Goal: Information Seeking & Learning: Check status

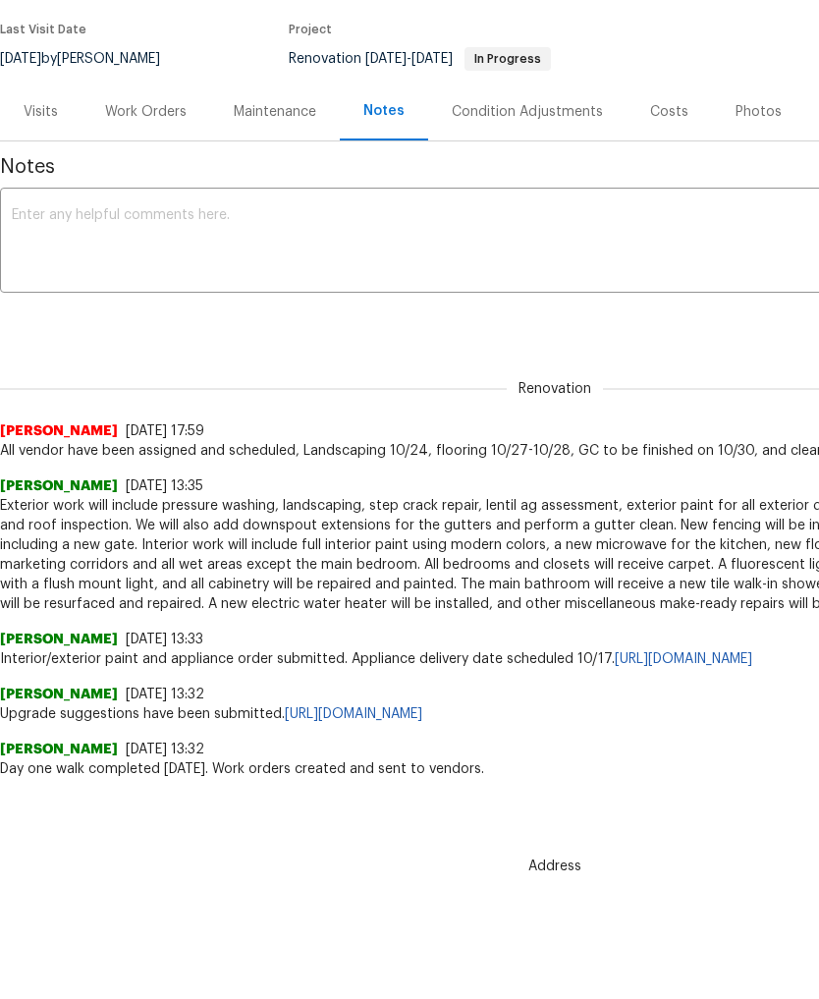
click at [528, 117] on div "Condition Adjustments" at bounding box center [527, 112] width 151 height 20
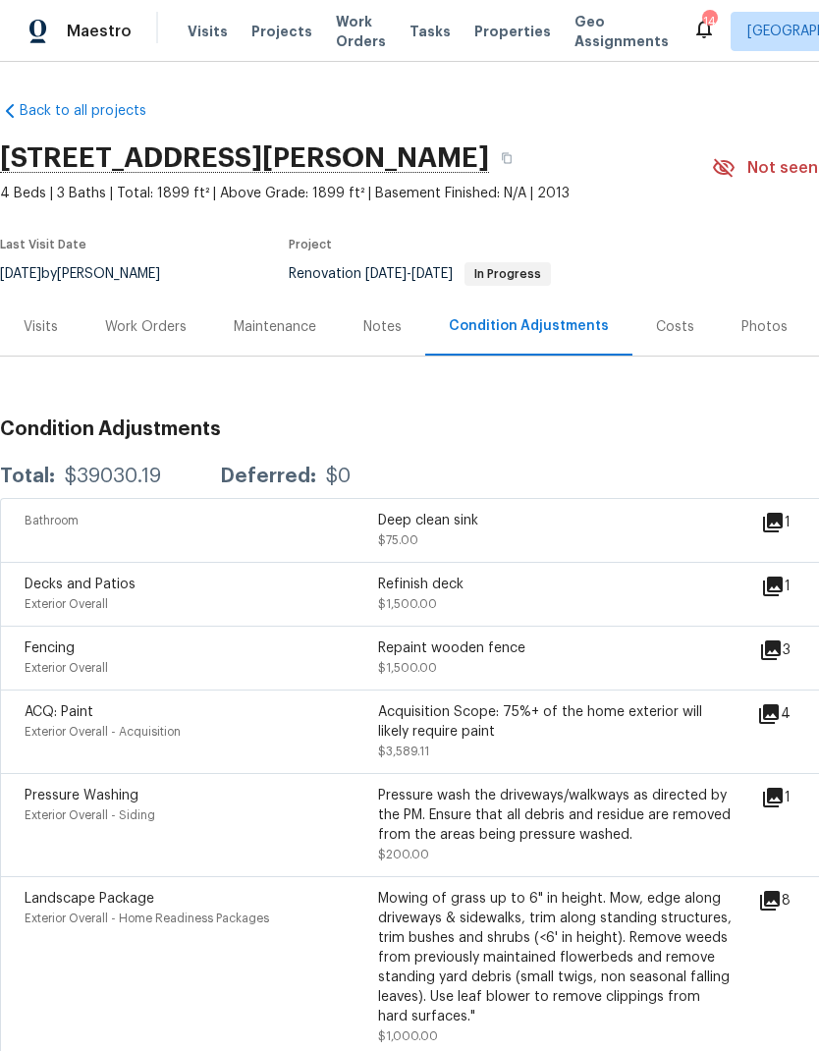
click at [670, 302] on div "Costs" at bounding box center [675, 327] width 85 height 58
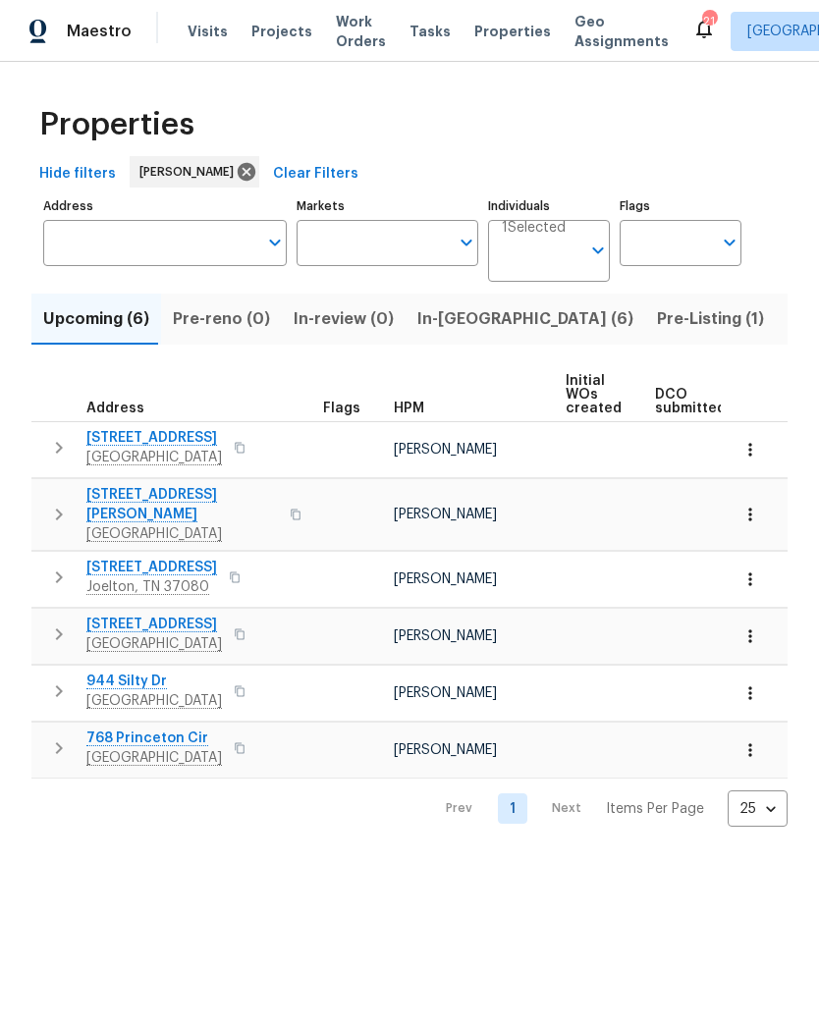
click at [441, 329] on span "In-reno (6)" at bounding box center [525, 319] width 216 height 28
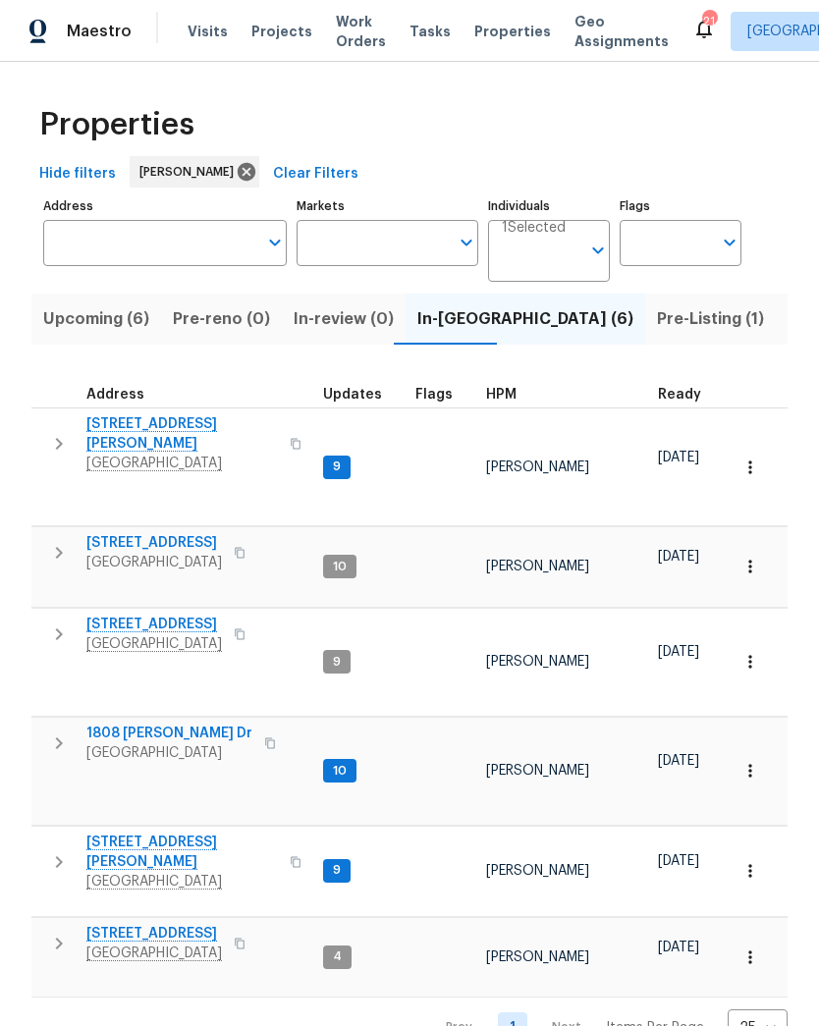
click at [151, 533] on span "1837 Twin Rivers Rd" at bounding box center [154, 543] width 136 height 20
click at [126, 615] on span "404 Elfie Ct" at bounding box center [154, 625] width 136 height 20
click at [157, 724] on span "1808 Calloway Dr" at bounding box center [169, 734] width 166 height 20
click at [145, 833] on span "2988 Gibbs Ln" at bounding box center [182, 852] width 192 height 39
click at [162, 924] on span "152 Whitehall Dr" at bounding box center [154, 934] width 136 height 20
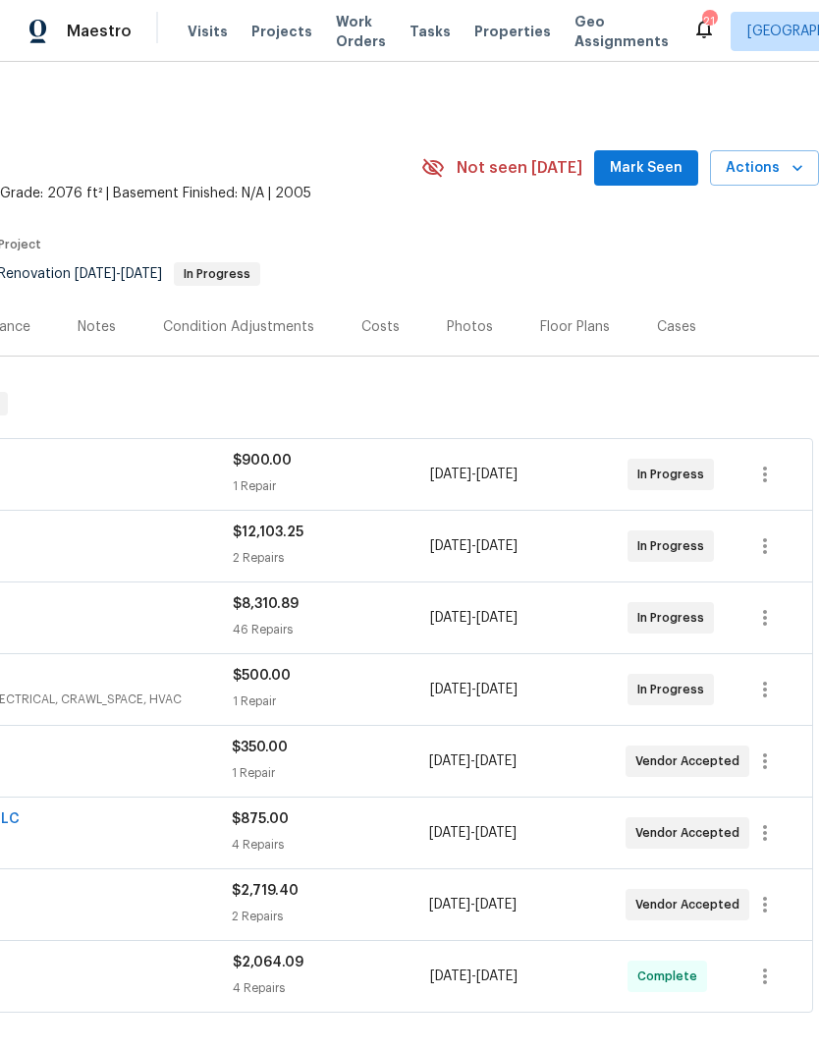
scroll to position [0, 291]
click at [378, 329] on div "Costs" at bounding box center [380, 327] width 38 height 20
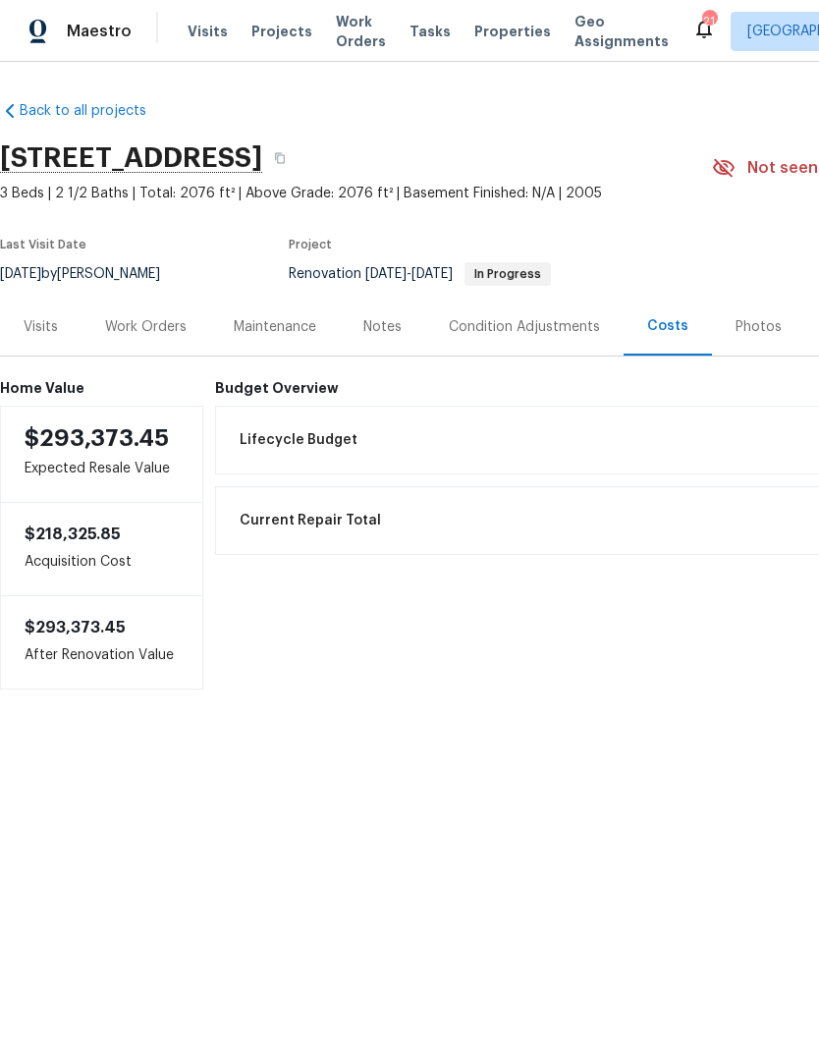
click at [170, 333] on div "Work Orders" at bounding box center [146, 327] width 82 height 20
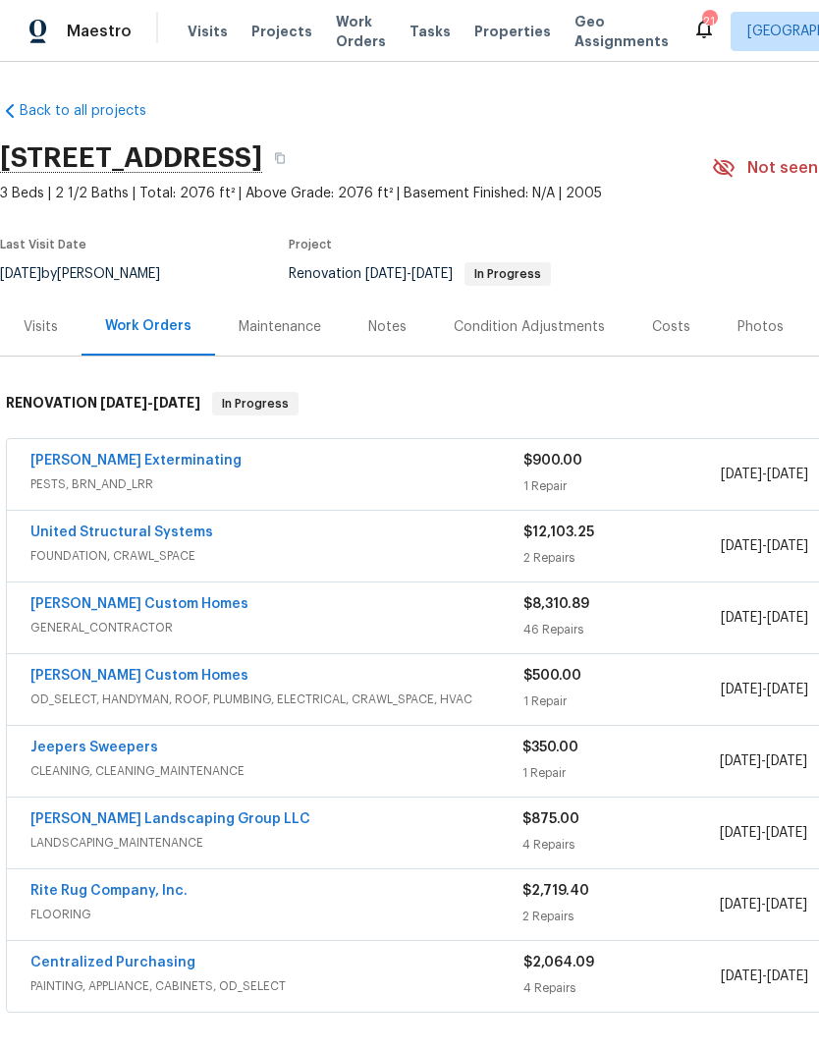
click at [126, 812] on link "[PERSON_NAME] Landscaping Group LLC" at bounding box center [170, 819] width 280 height 14
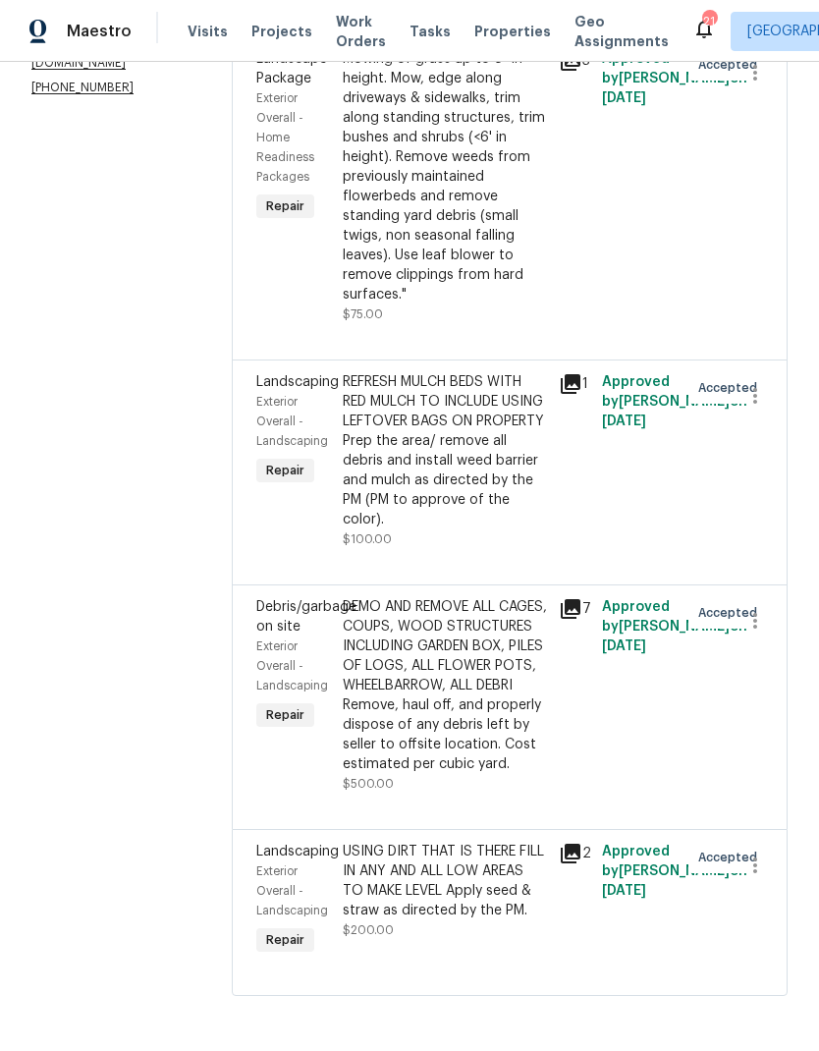
scroll to position [420, 0]
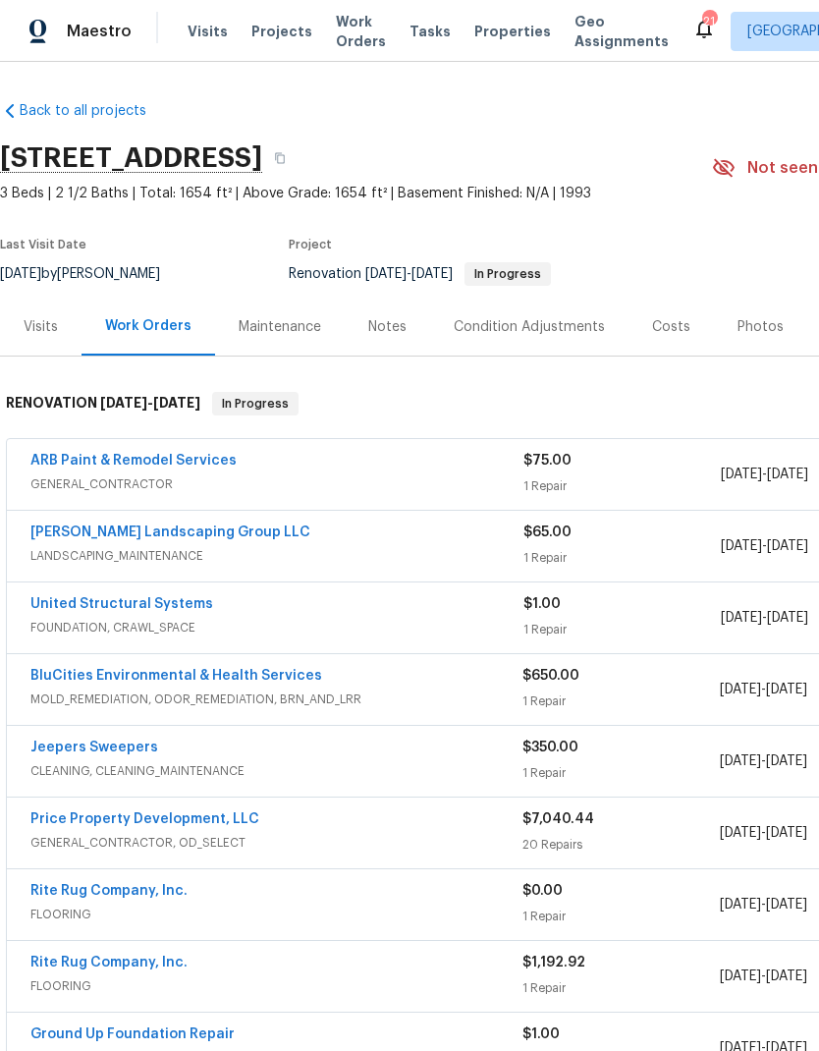
click at [680, 326] on div "Costs" at bounding box center [671, 327] width 38 height 20
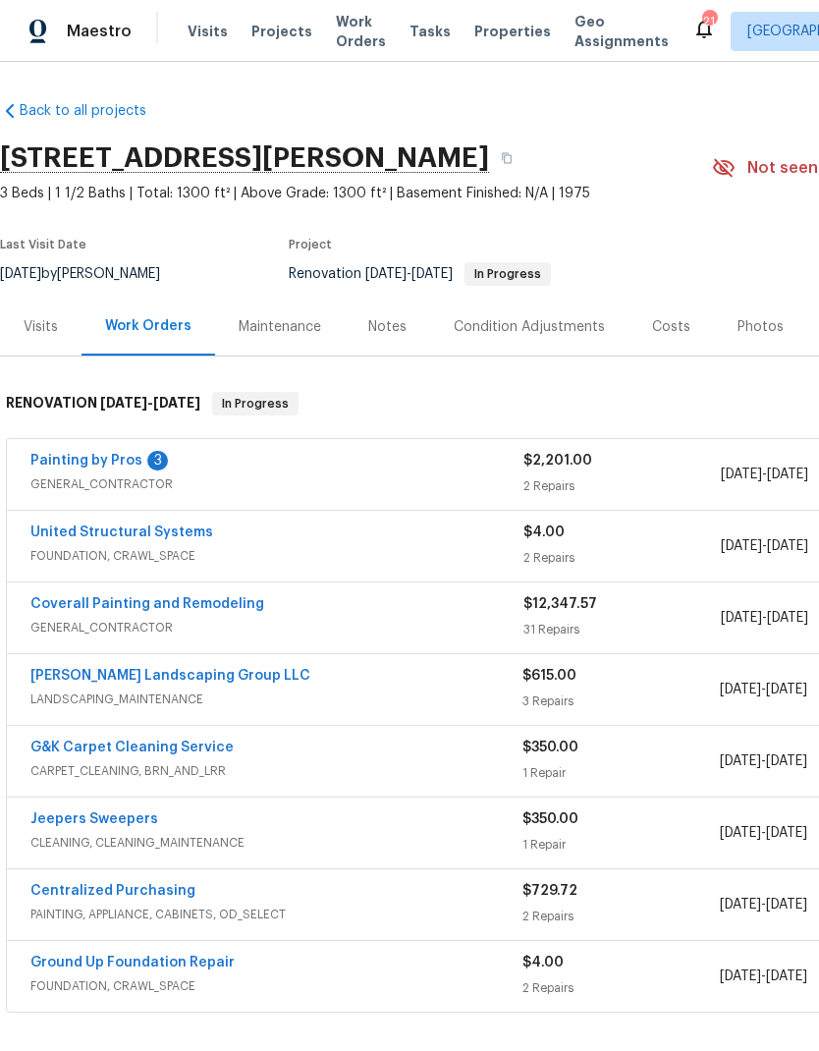
click at [680, 321] on div "Costs" at bounding box center [671, 327] width 38 height 20
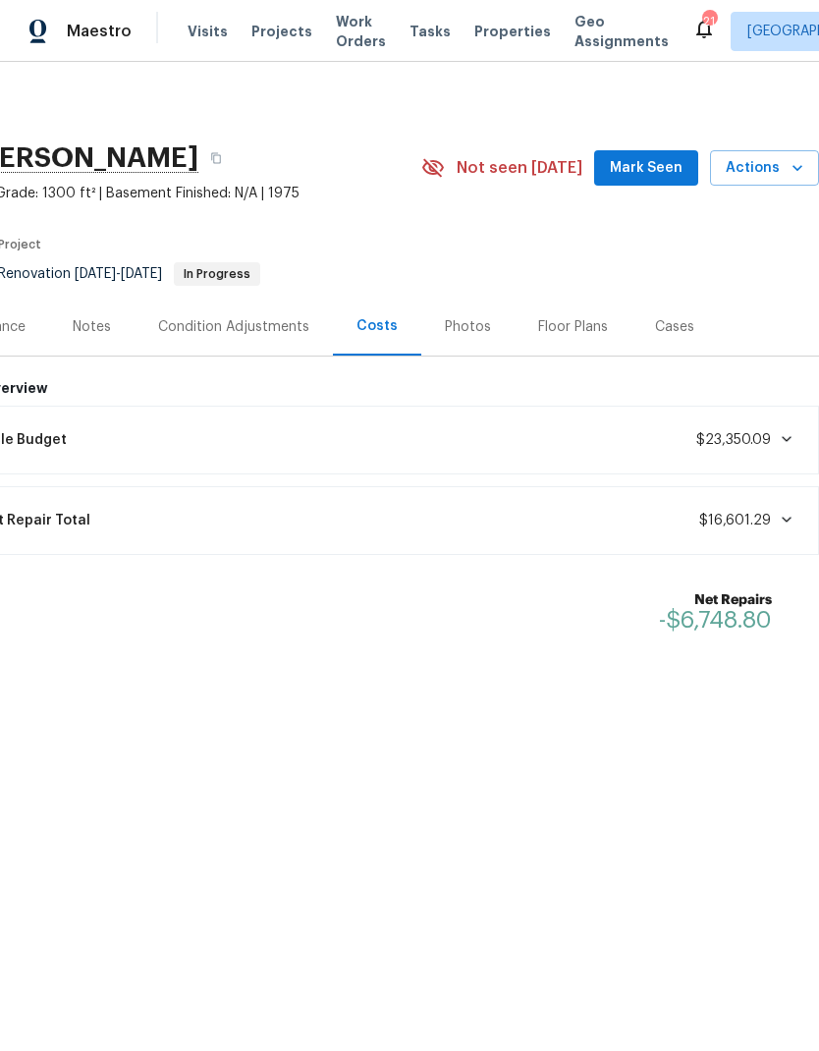
scroll to position [0, 291]
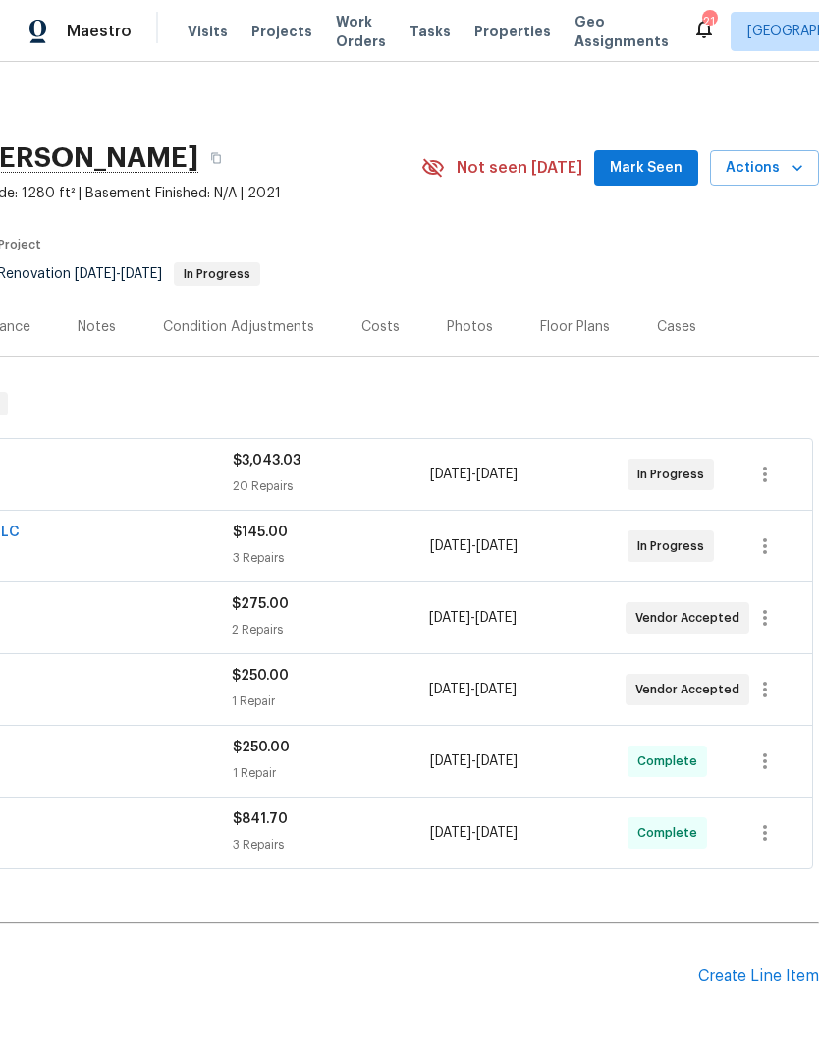
scroll to position [0, 291]
click at [378, 324] on div "Costs" at bounding box center [380, 327] width 38 height 20
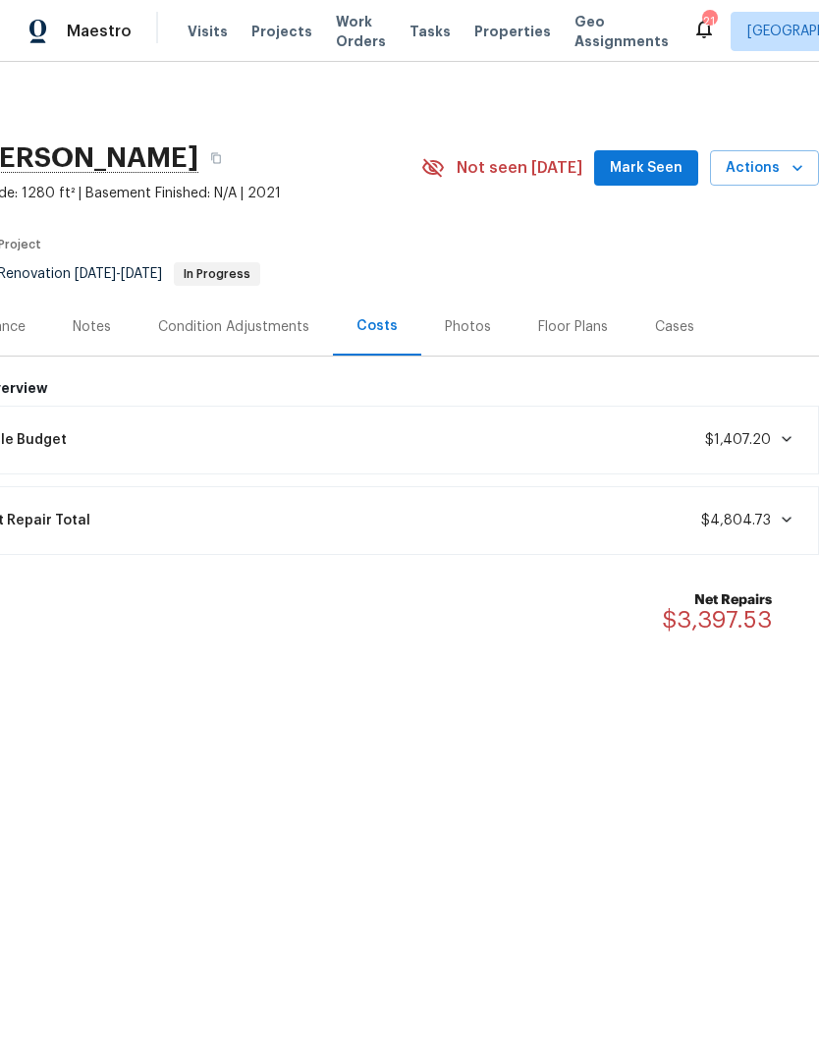
scroll to position [0, 291]
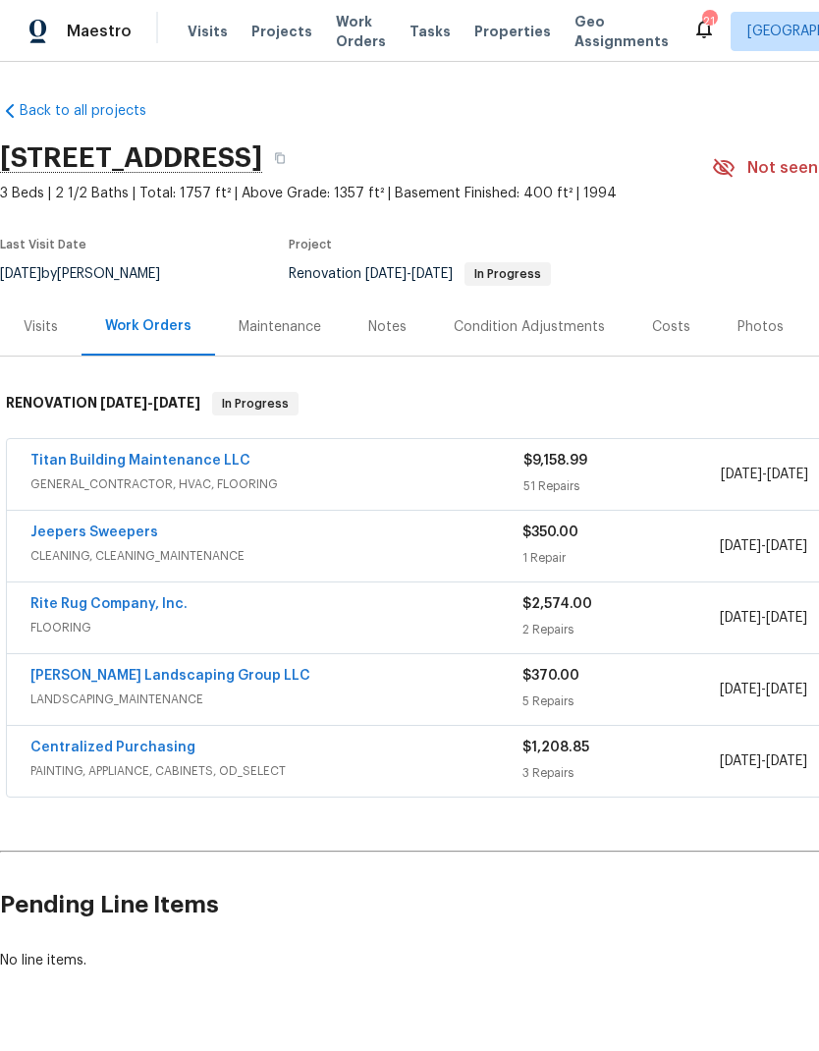
click at [678, 348] on div "Costs" at bounding box center [671, 327] width 85 height 58
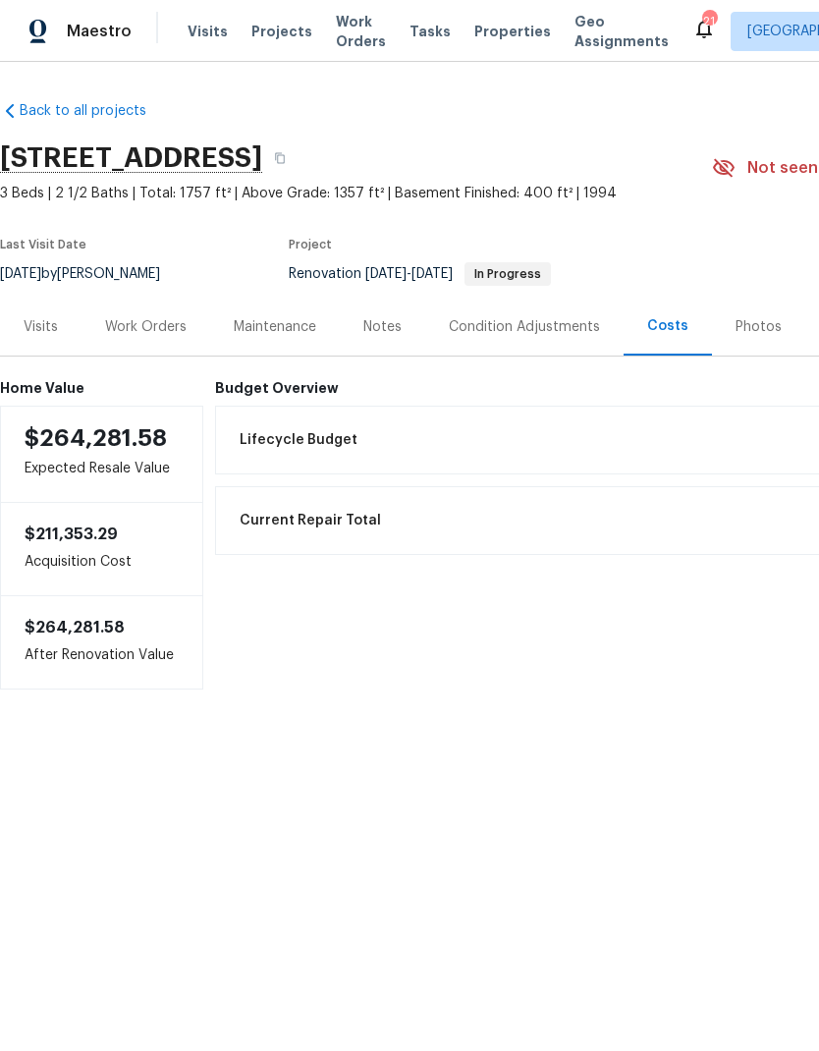
click at [160, 321] on div "Work Orders" at bounding box center [146, 327] width 82 height 20
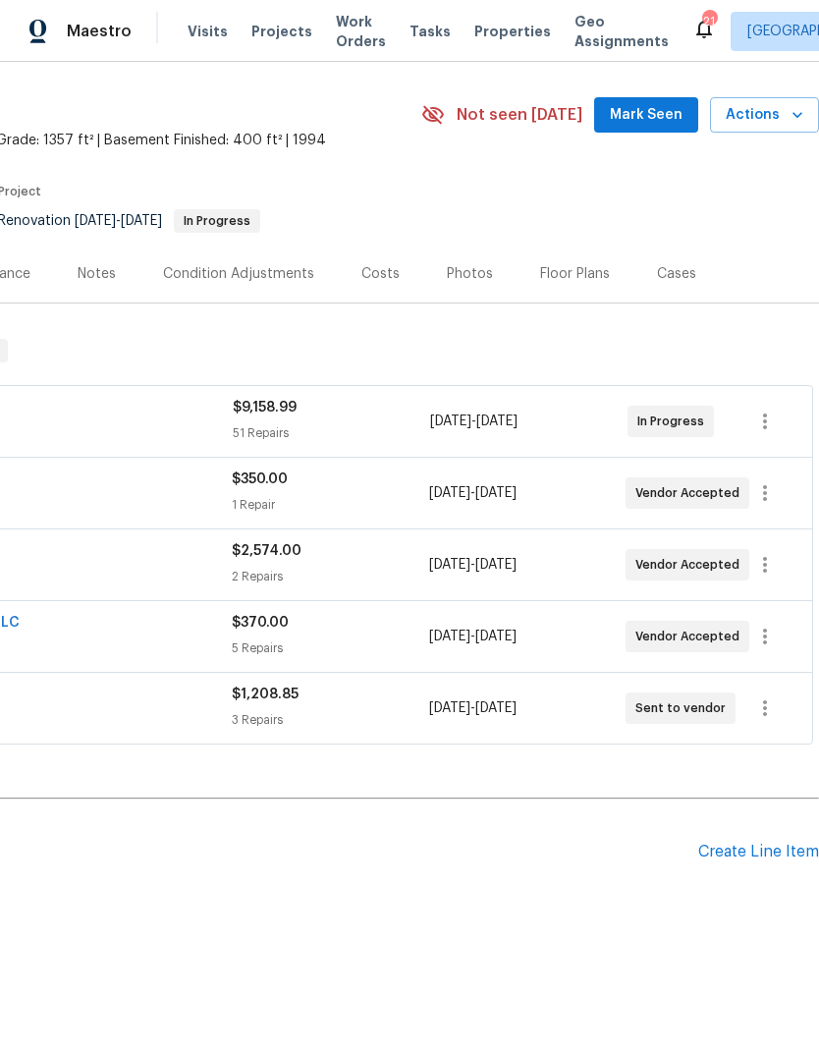
scroll to position [52, 291]
click at [371, 270] on div "Costs" at bounding box center [380, 275] width 38 height 20
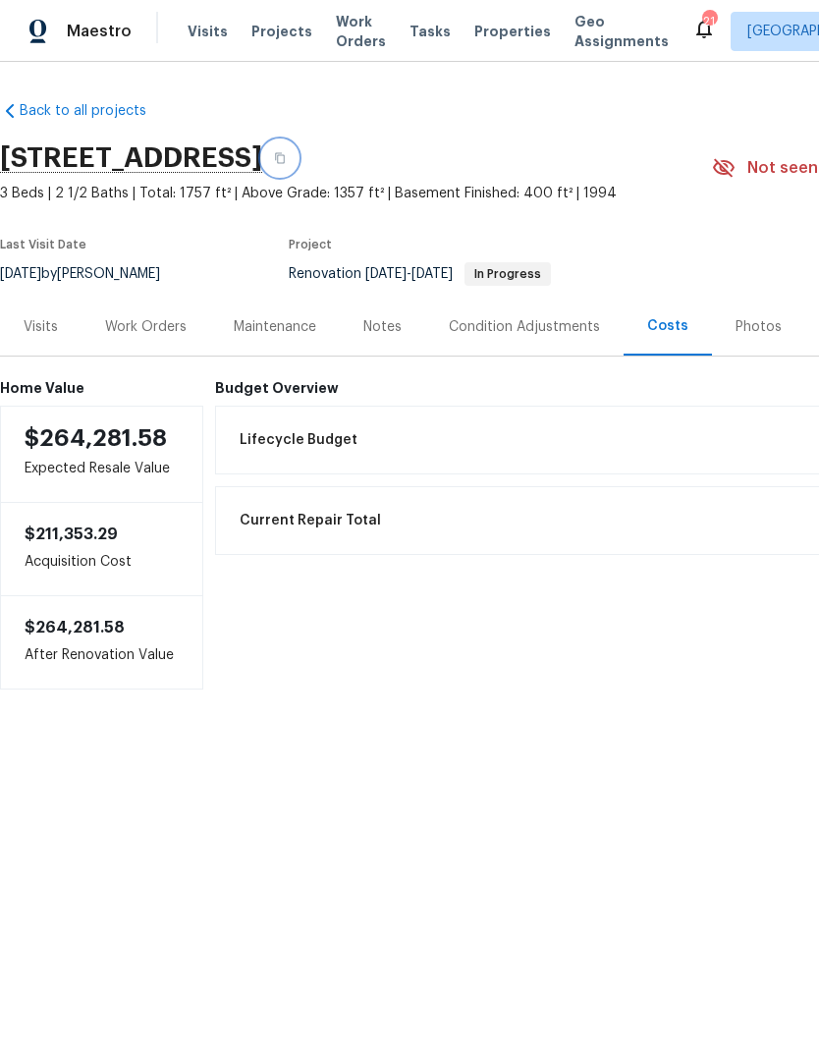
click at [298, 147] on button "button" at bounding box center [279, 157] width 35 height 35
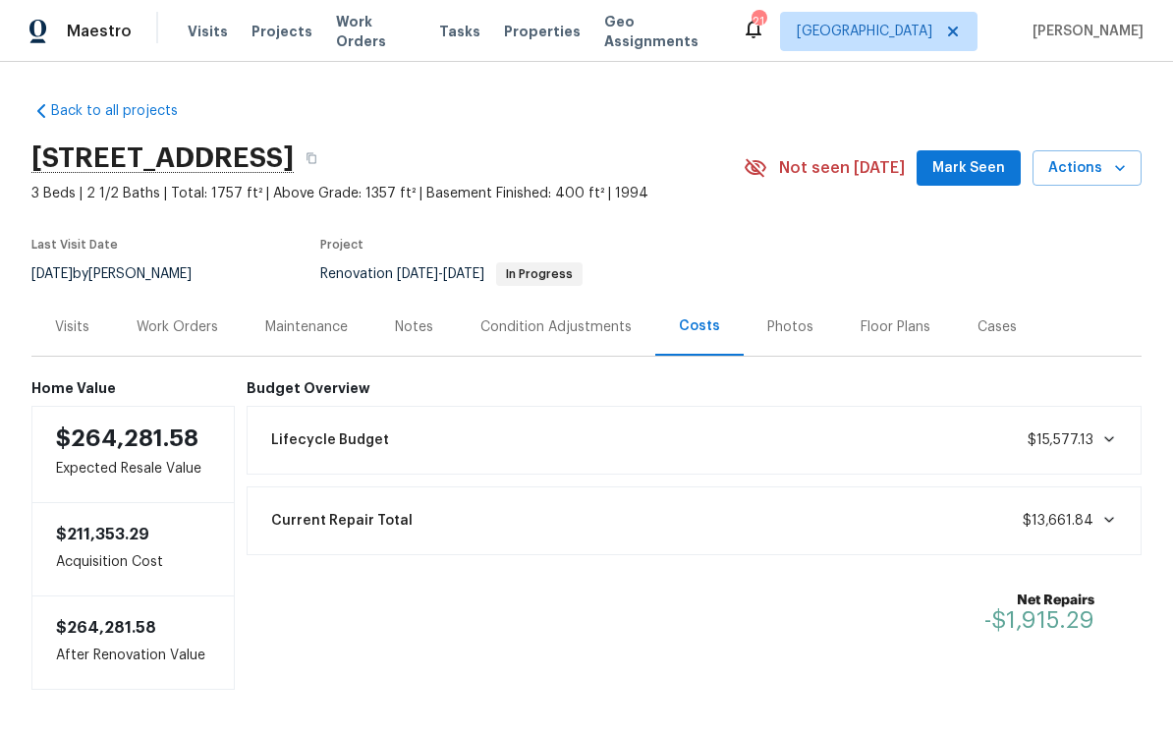
click at [188, 324] on div "Work Orders" at bounding box center [178, 327] width 82 height 20
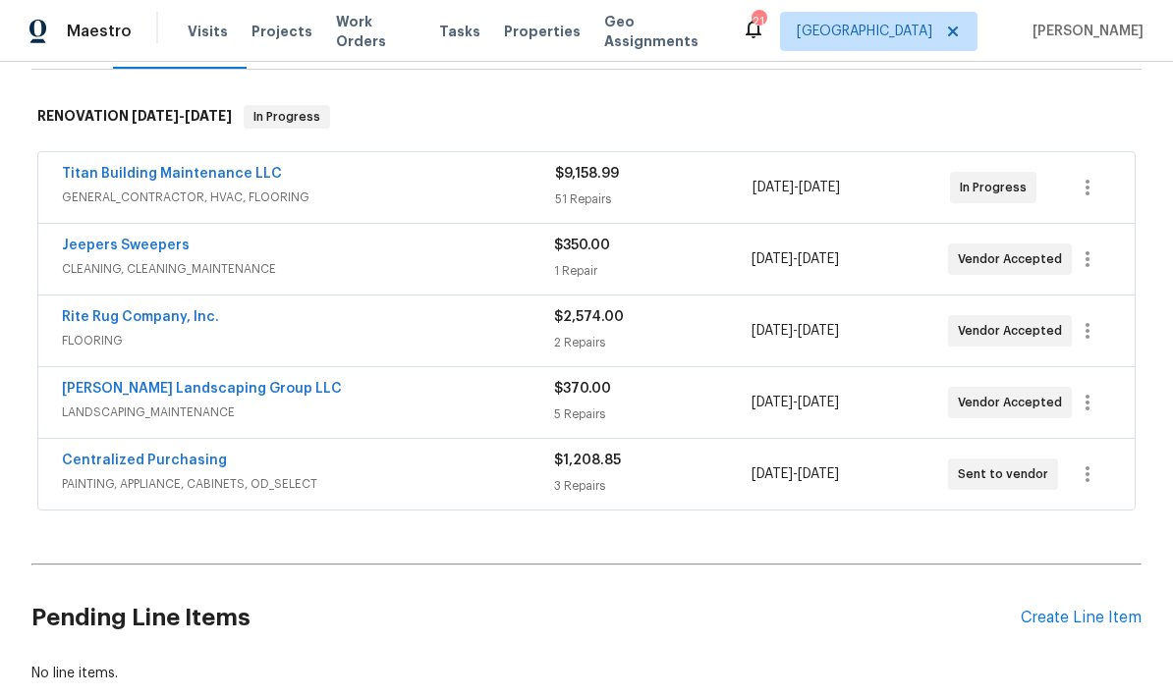
scroll to position [294, 0]
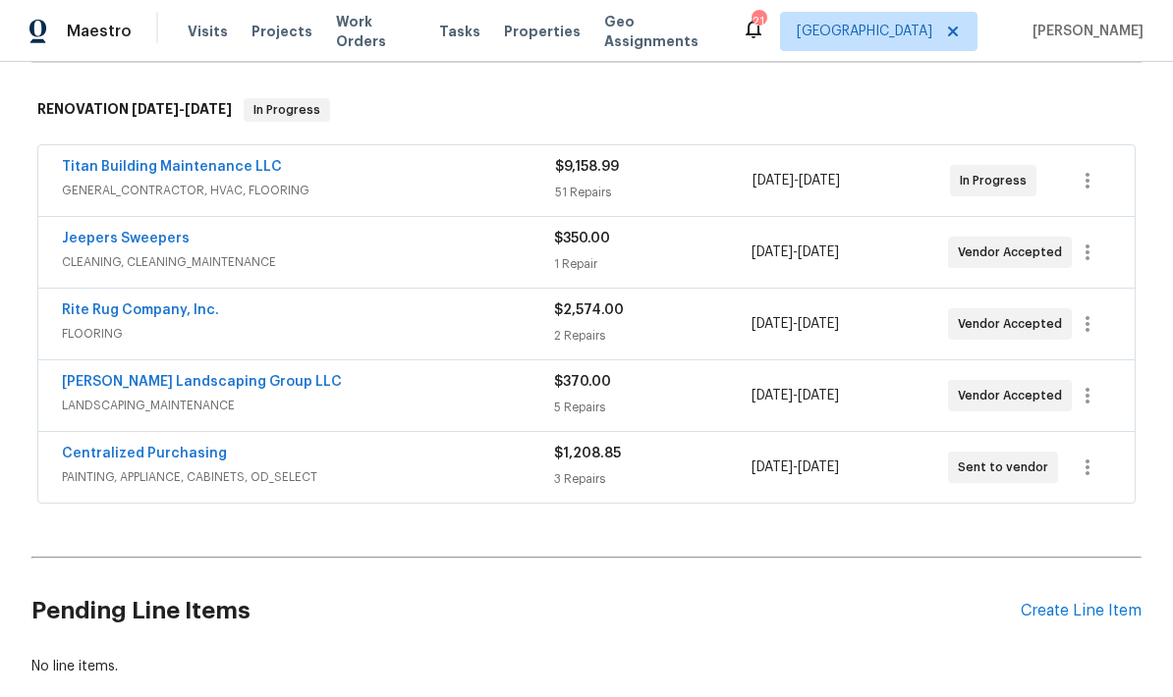
click at [151, 313] on link "Rite Rug Company, Inc." at bounding box center [140, 310] width 157 height 14
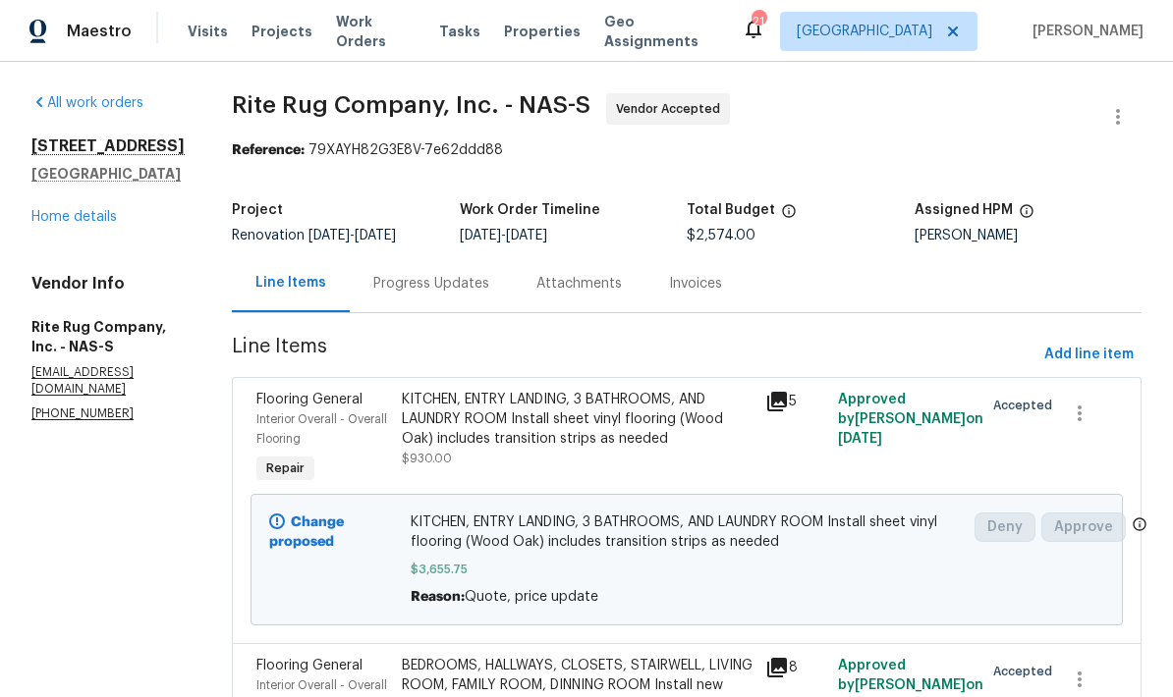
click at [447, 294] on div "Progress Updates" at bounding box center [431, 284] width 116 height 20
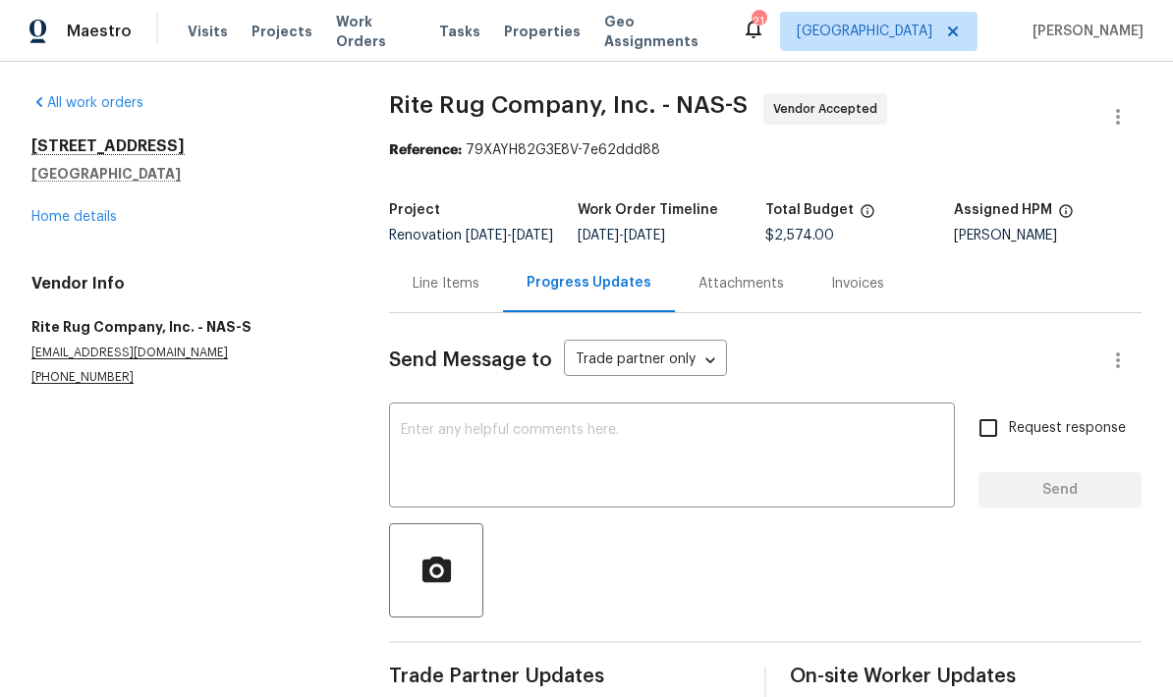
click at [453, 294] on div "Line Items" at bounding box center [446, 284] width 67 height 20
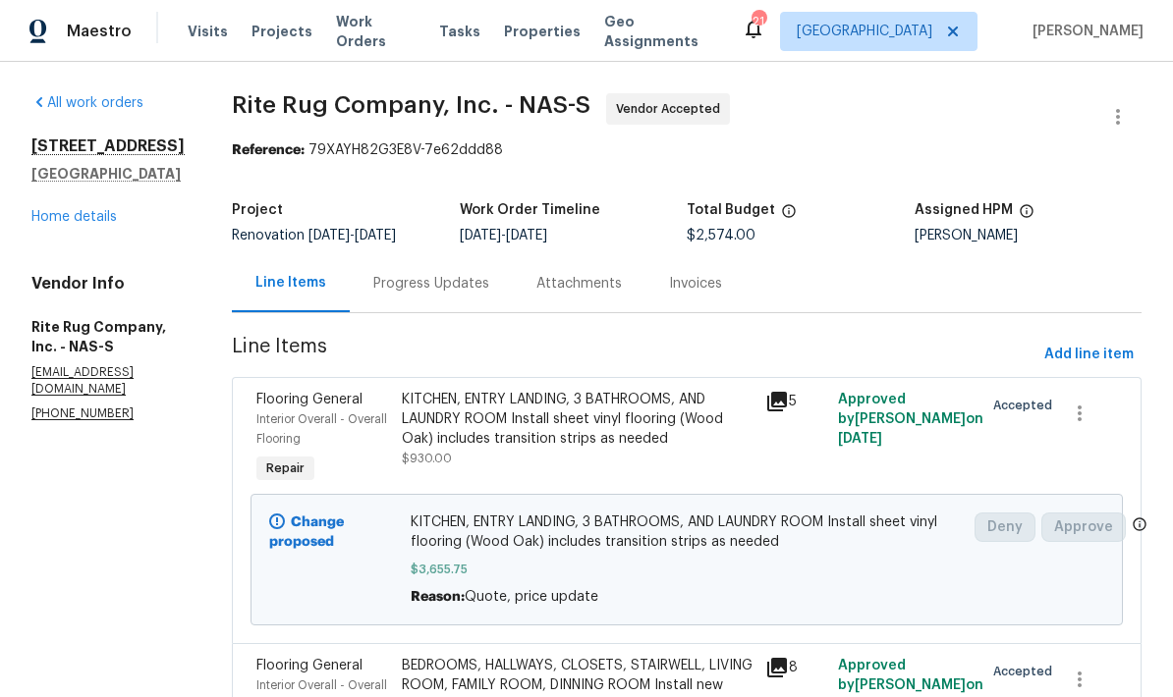
click at [787, 412] on icon at bounding box center [777, 402] width 20 height 20
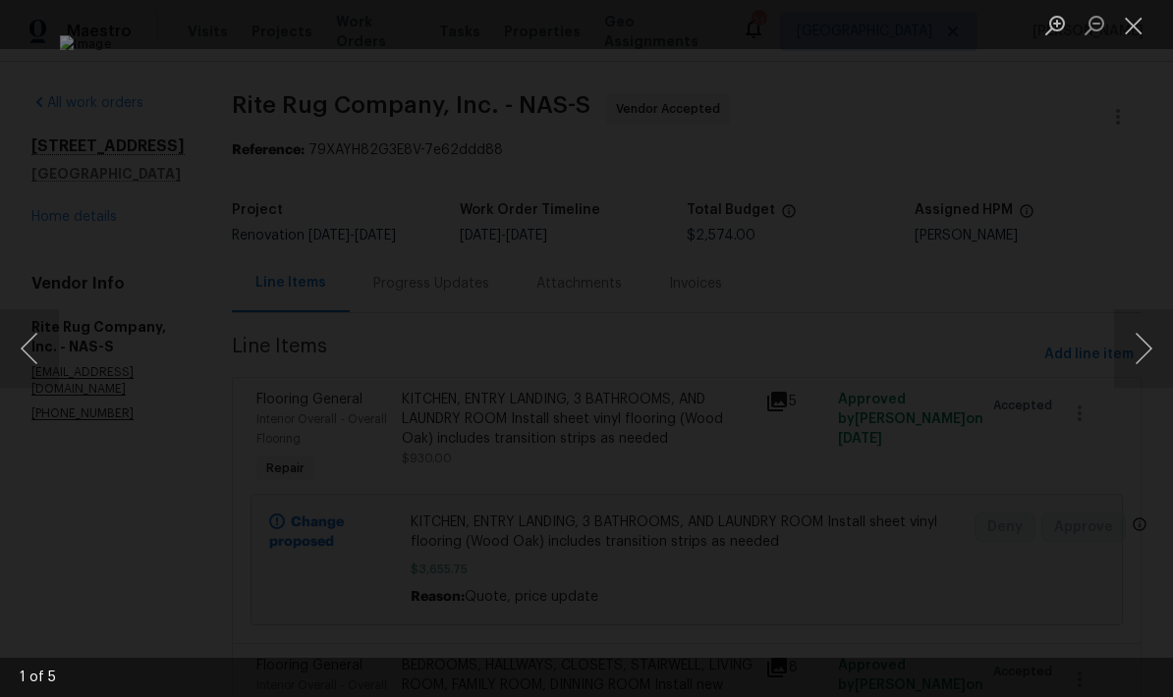
click at [818, 333] on button "Next image" at bounding box center [1143, 348] width 59 height 79
click at [818, 342] on button "Next image" at bounding box center [1143, 348] width 59 height 79
click at [818, 354] on button "Next image" at bounding box center [1143, 348] width 59 height 79
click at [818, 351] on button "Next image" at bounding box center [1143, 348] width 59 height 79
click at [818, 341] on button "Next image" at bounding box center [1143, 348] width 59 height 79
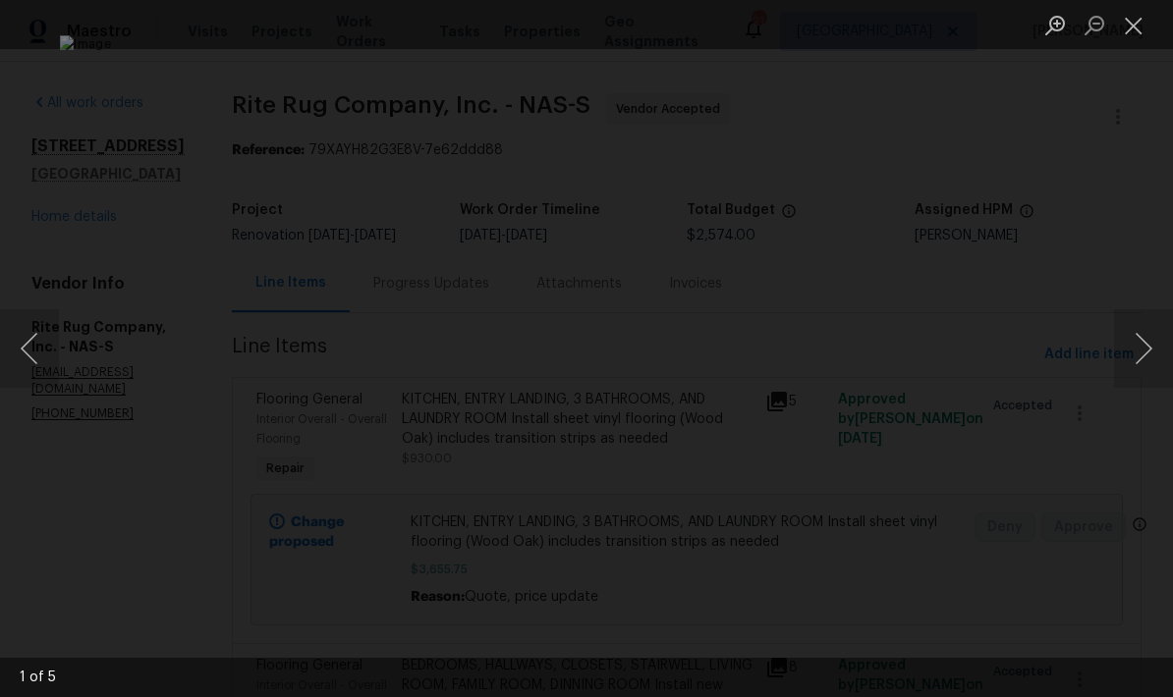
click at [818, 340] on button "Next image" at bounding box center [1143, 348] width 59 height 79
click at [818, 344] on button "Next image" at bounding box center [1143, 348] width 59 height 79
click at [818, 348] on button "Next image" at bounding box center [1143, 348] width 59 height 79
click at [818, 335] on button "Next image" at bounding box center [1143, 348] width 59 height 79
click at [818, 343] on button "Next image" at bounding box center [1143, 348] width 59 height 79
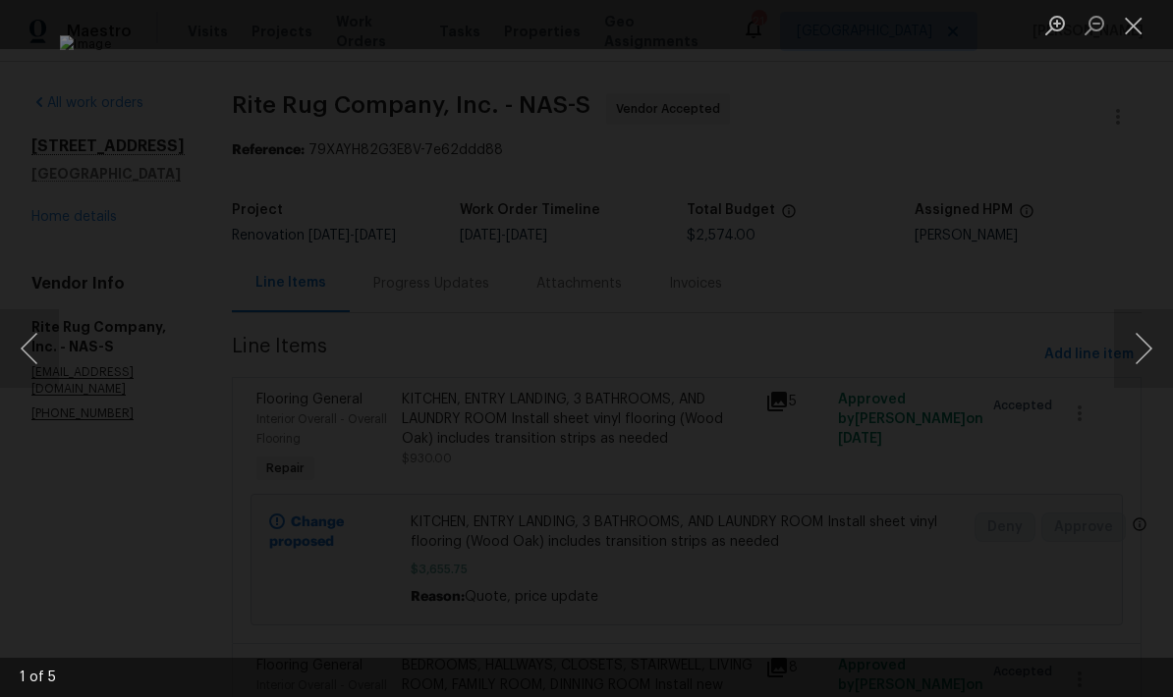
click at [818, 342] on button "Next image" at bounding box center [1143, 348] width 59 height 79
click at [818, 21] on button "Close lightbox" at bounding box center [1133, 25] width 39 height 34
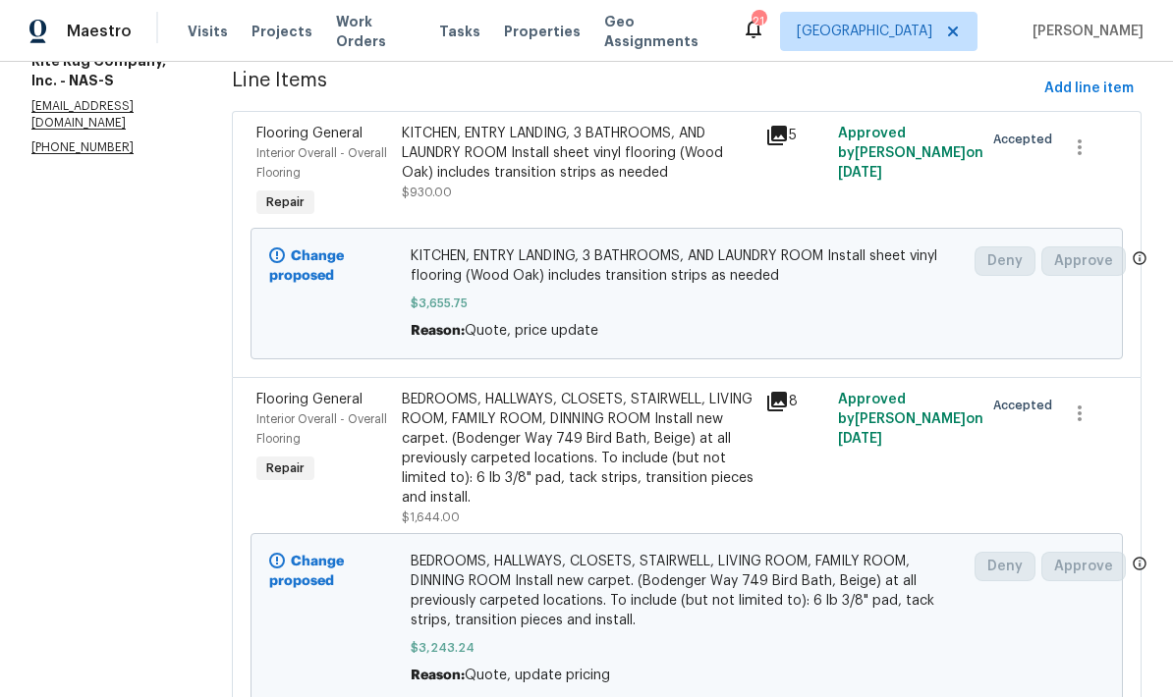
scroll to position [290, 0]
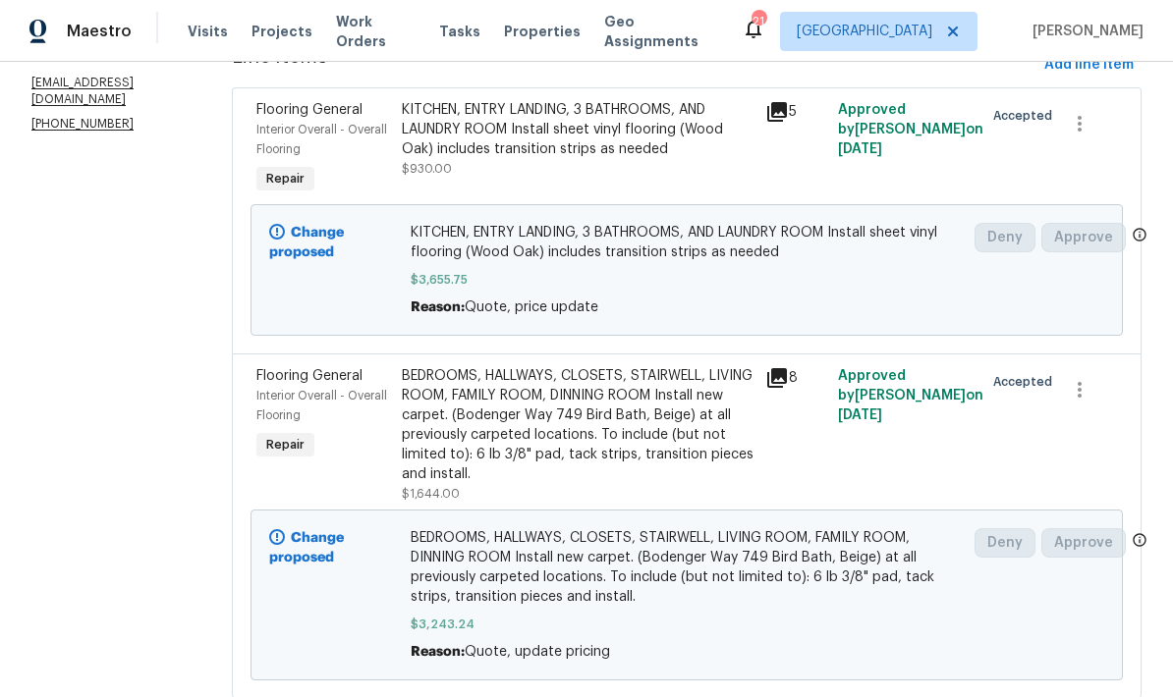
click at [786, 388] on icon at bounding box center [777, 378] width 20 height 20
